Goal: Information Seeking & Learning: Learn about a topic

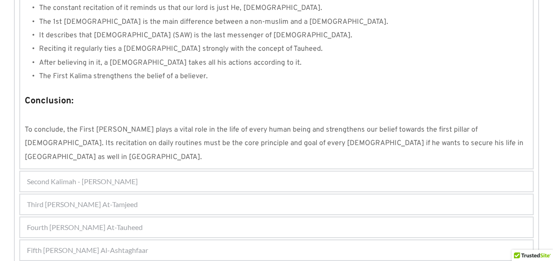
scroll to position [892, 0]
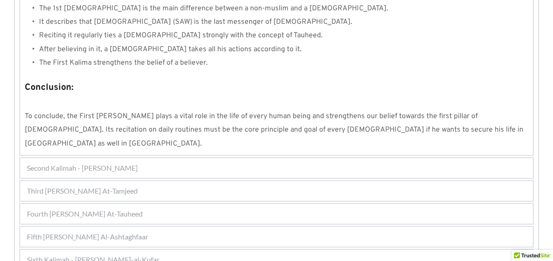
click at [110, 162] on span "Second Kalimah - [PERSON_NAME]" at bounding box center [82, 167] width 111 height 11
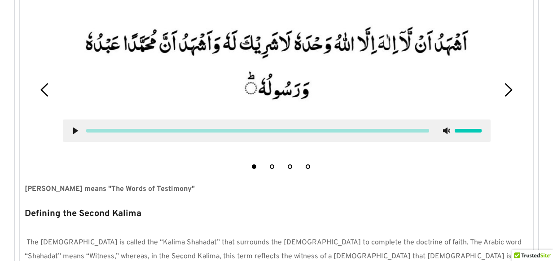
scroll to position [240, 0]
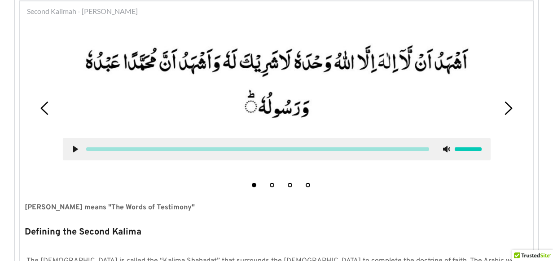
click at [52, 53] on div "1 2 3 4" at bounding box center [276, 108] width 503 height 167
